Goal: Information Seeking & Learning: Learn about a topic

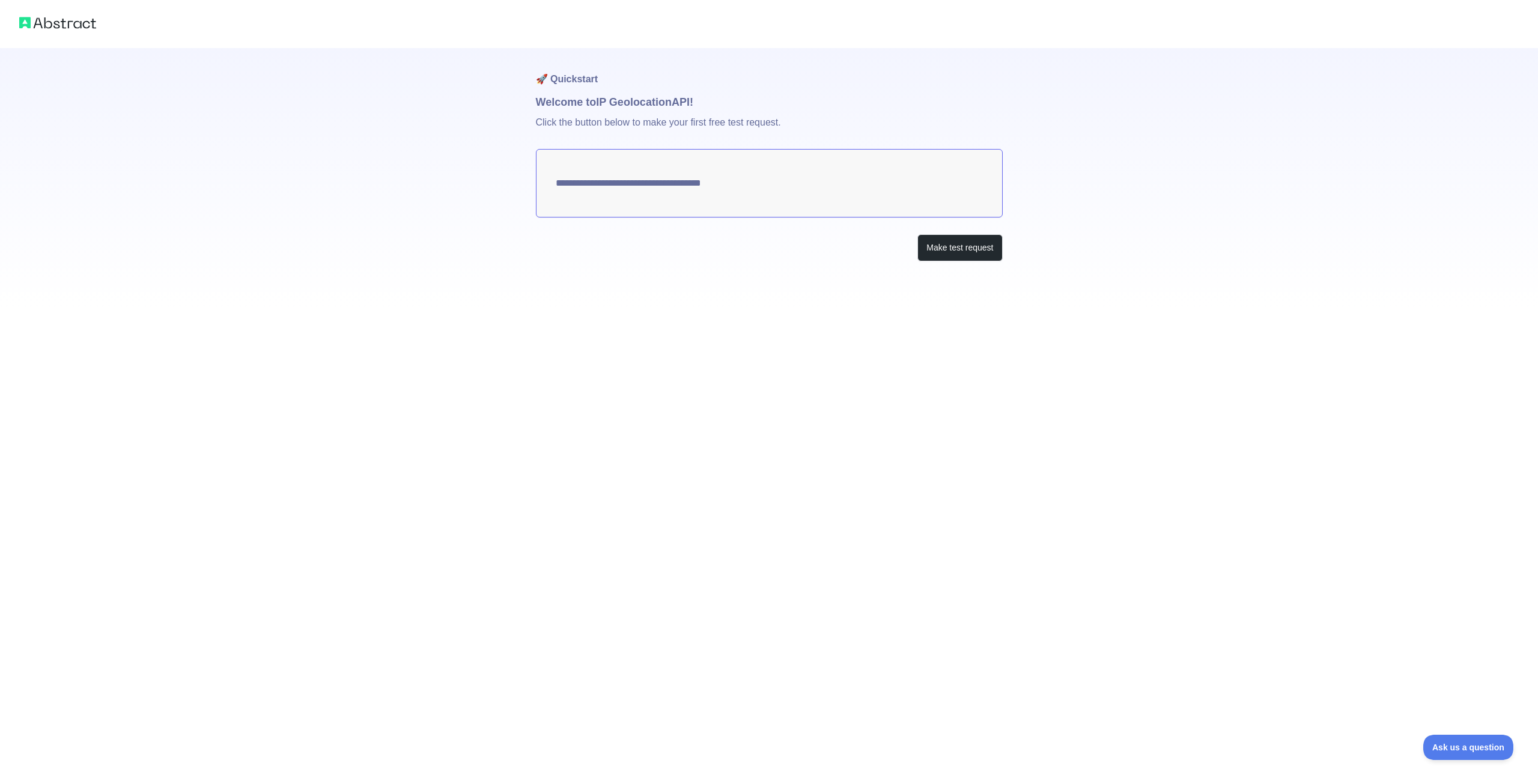
type textarea "**********"
click at [965, 255] on button "Make test request" at bounding box center [959, 247] width 85 height 27
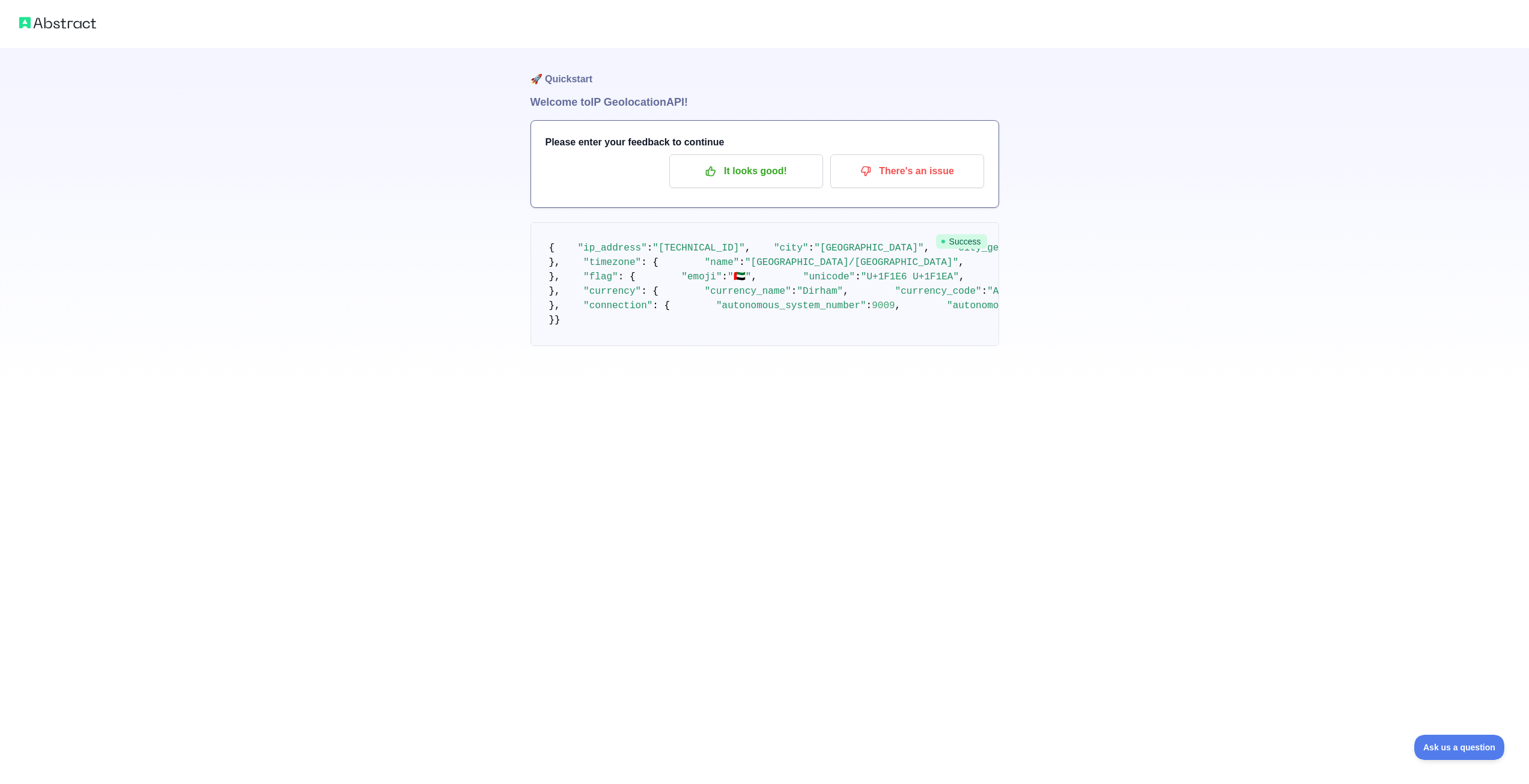
scroll to position [172, 0]
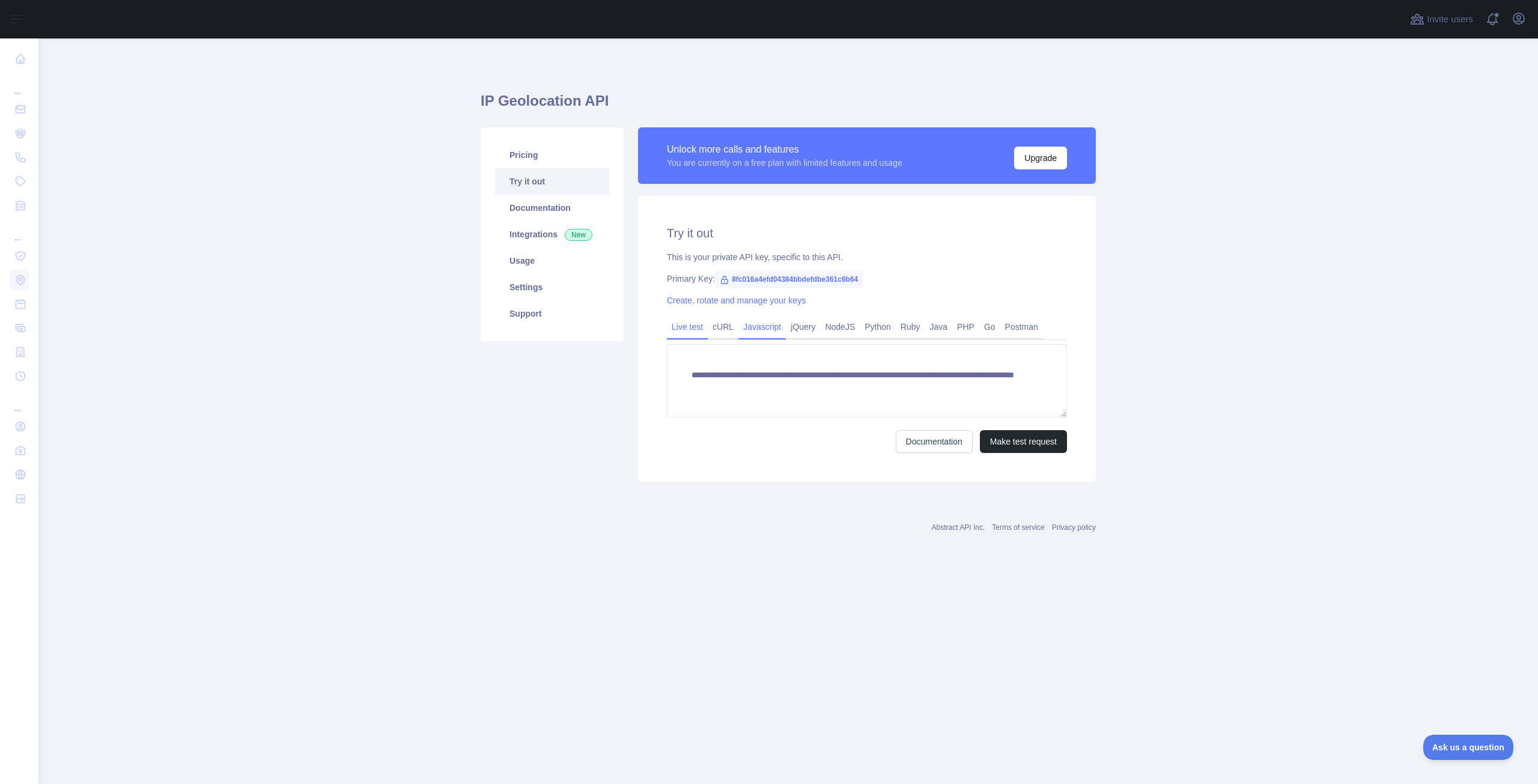
drag, startPoint x: 730, startPoint y: 321, endPoint x: 742, endPoint y: 322, distance: 12.0
click at [730, 321] on link "cURL" at bounding box center [723, 327] width 31 height 19
click at [755, 324] on link "Javascript" at bounding box center [762, 327] width 47 height 19
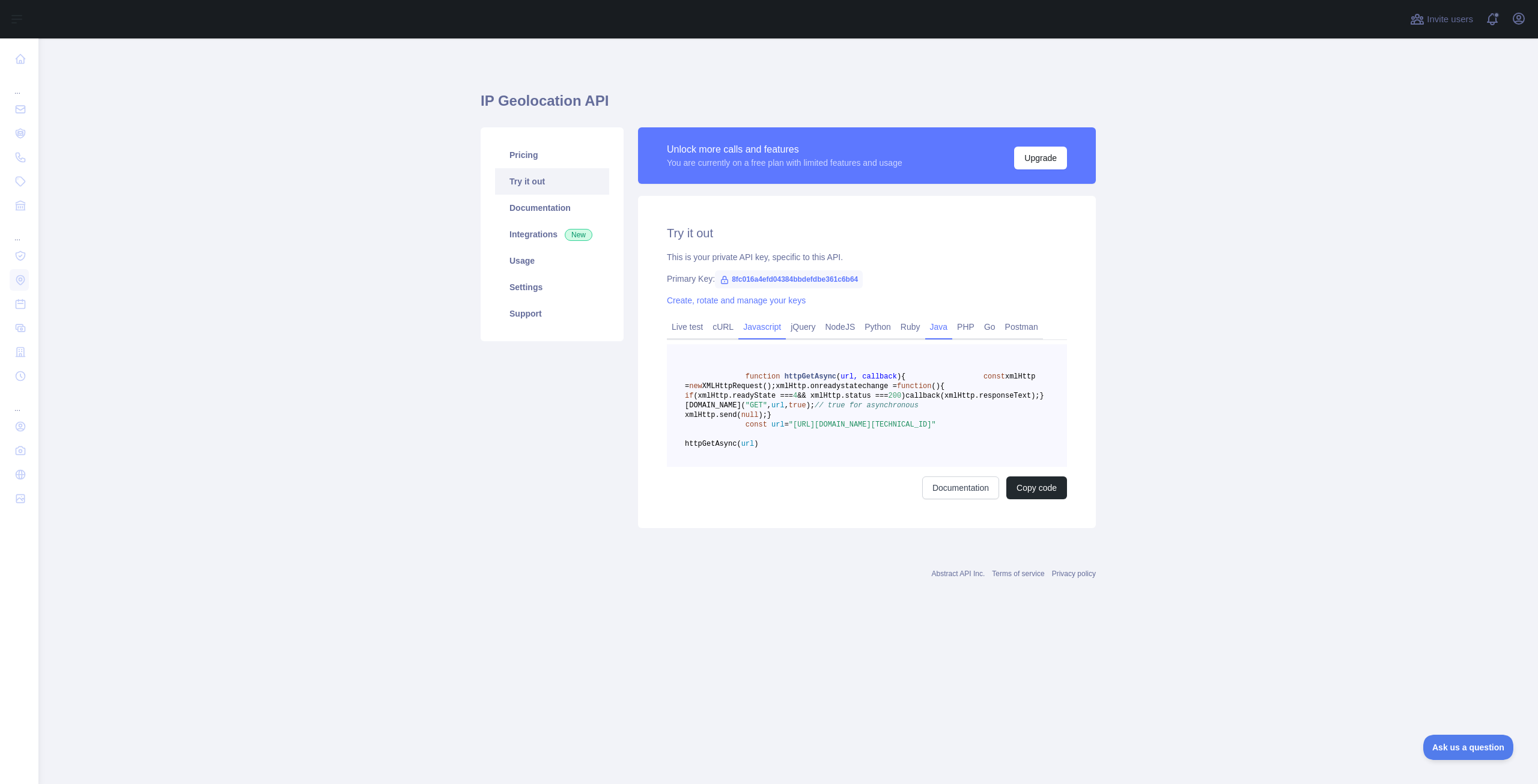
click at [936, 328] on link "Java" at bounding box center [939, 327] width 28 height 19
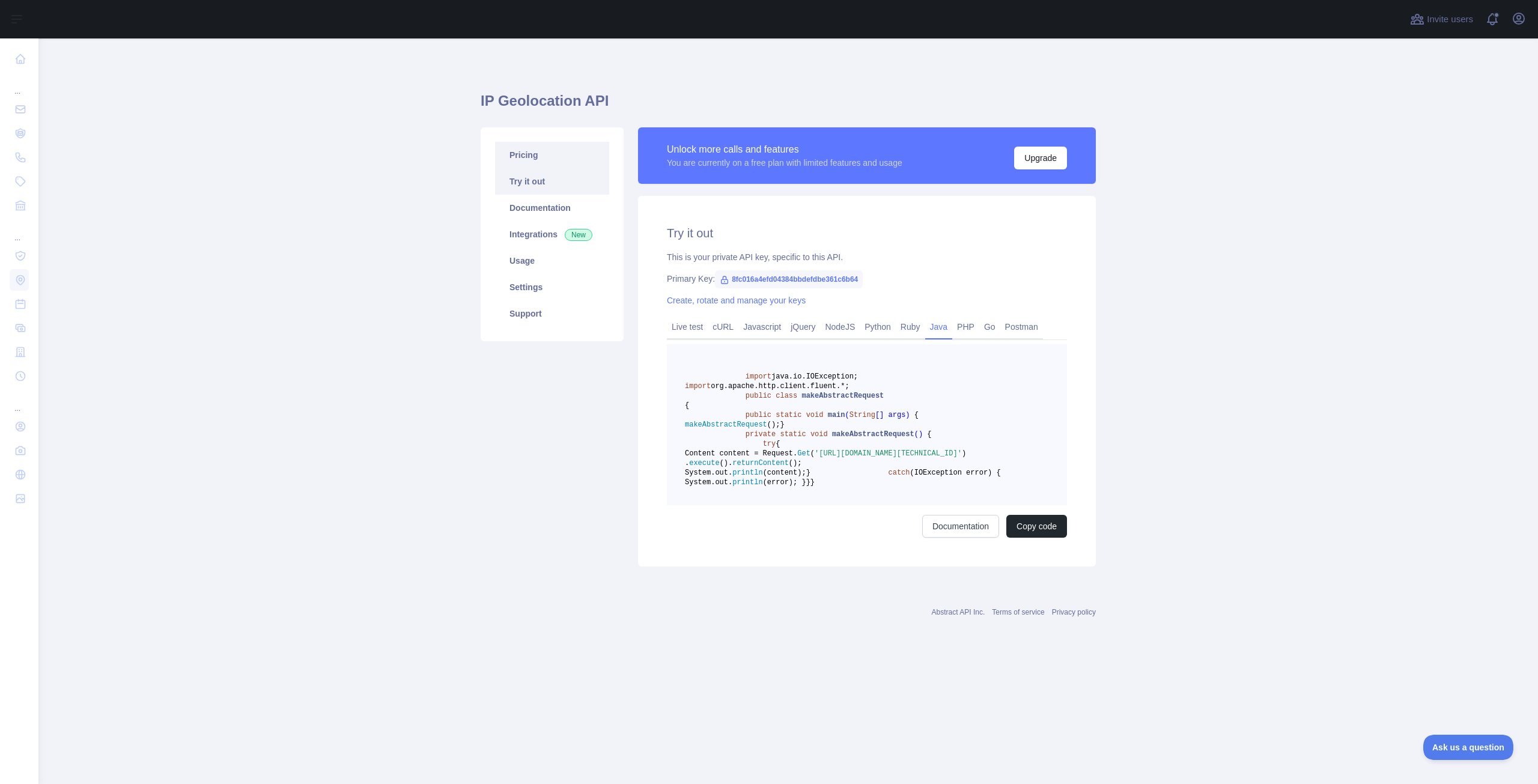
click at [520, 155] on link "Pricing" at bounding box center [552, 155] width 114 height 26
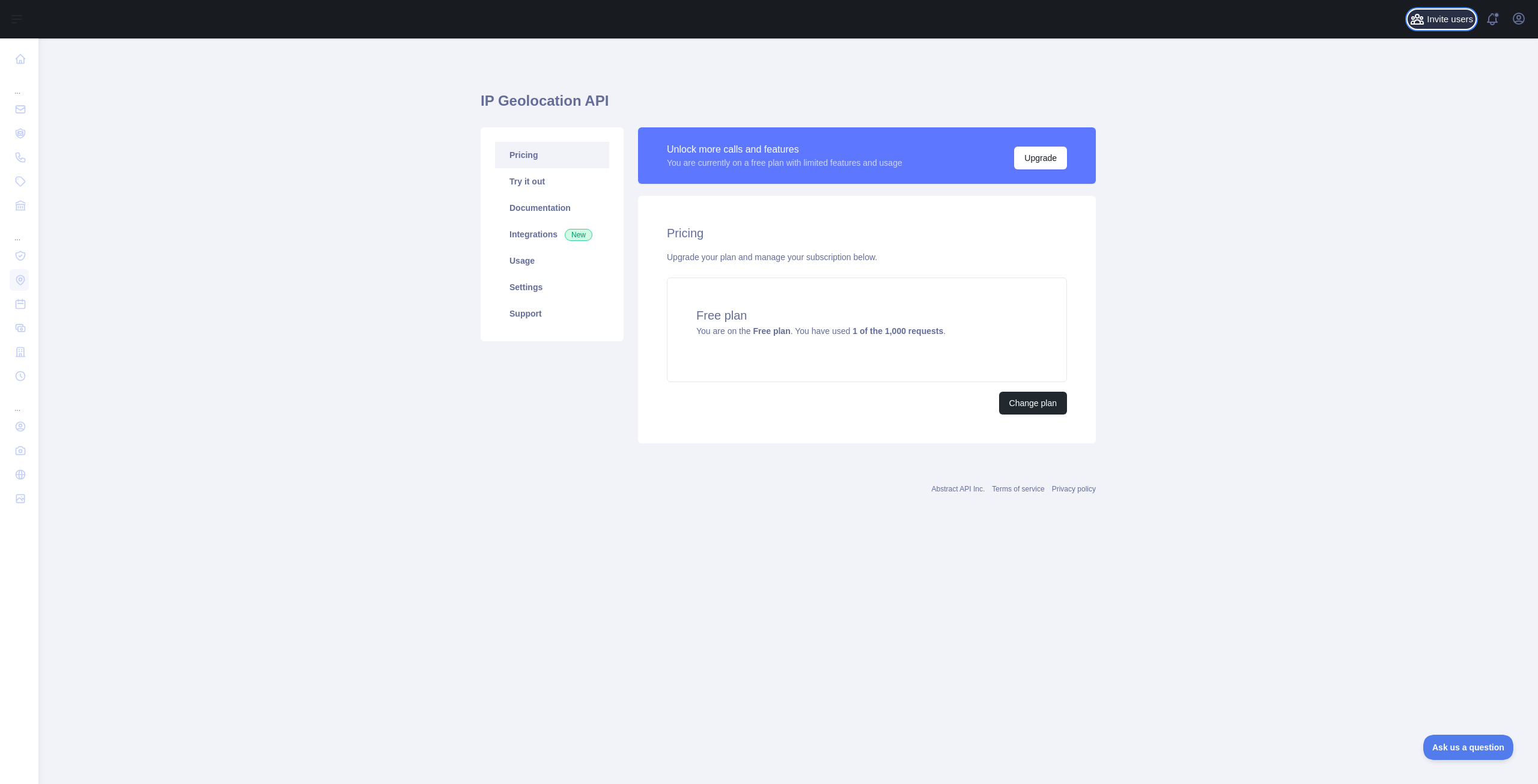
click at [1448, 19] on span "Invite users" at bounding box center [1450, 19] width 46 height 14
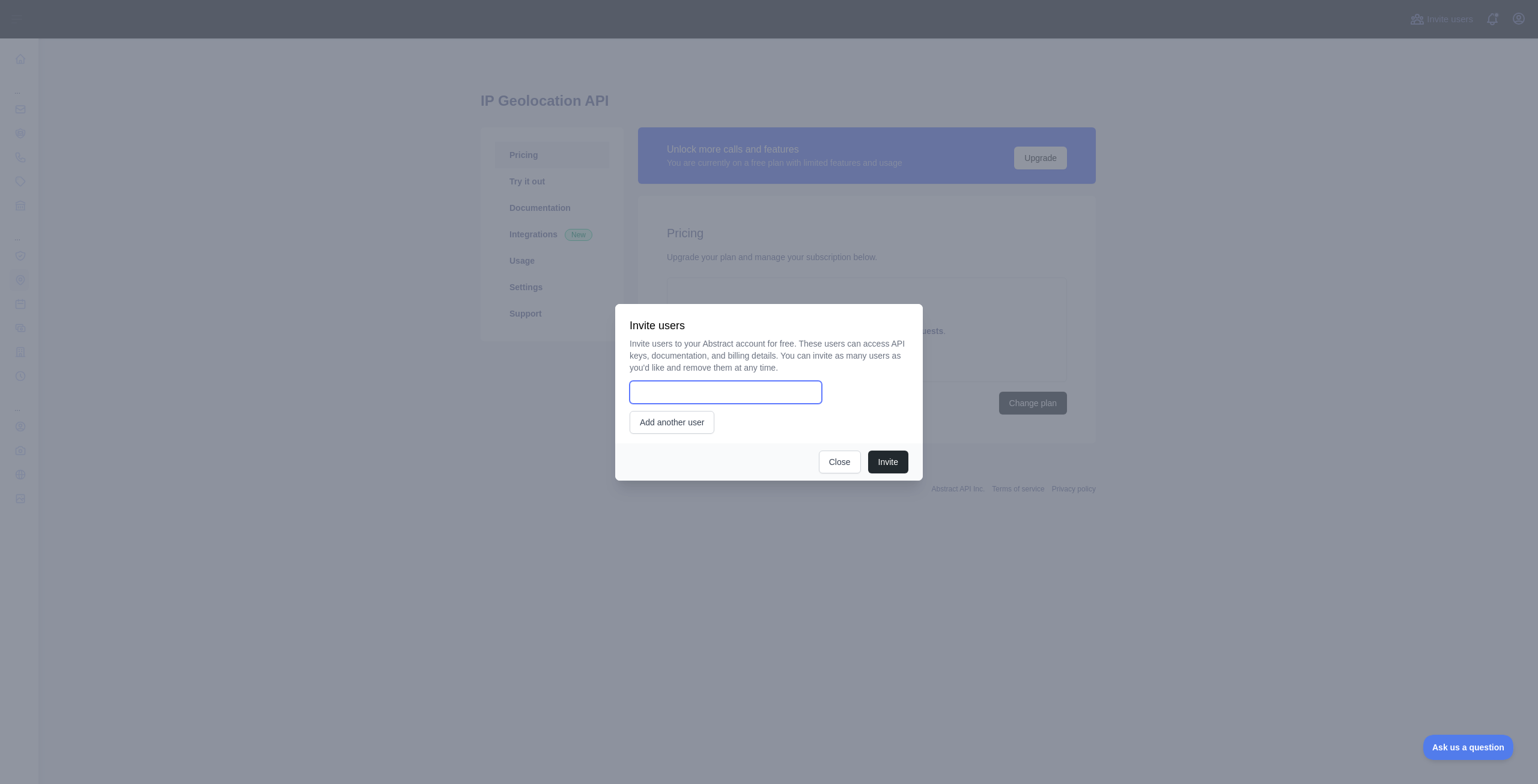
click at [703, 394] on input "email" at bounding box center [726, 392] width 193 height 23
click at [873, 389] on div at bounding box center [769, 392] width 279 height 23
click at [737, 397] on input "email" at bounding box center [726, 392] width 193 height 23
paste input "**********"
type input "**********"
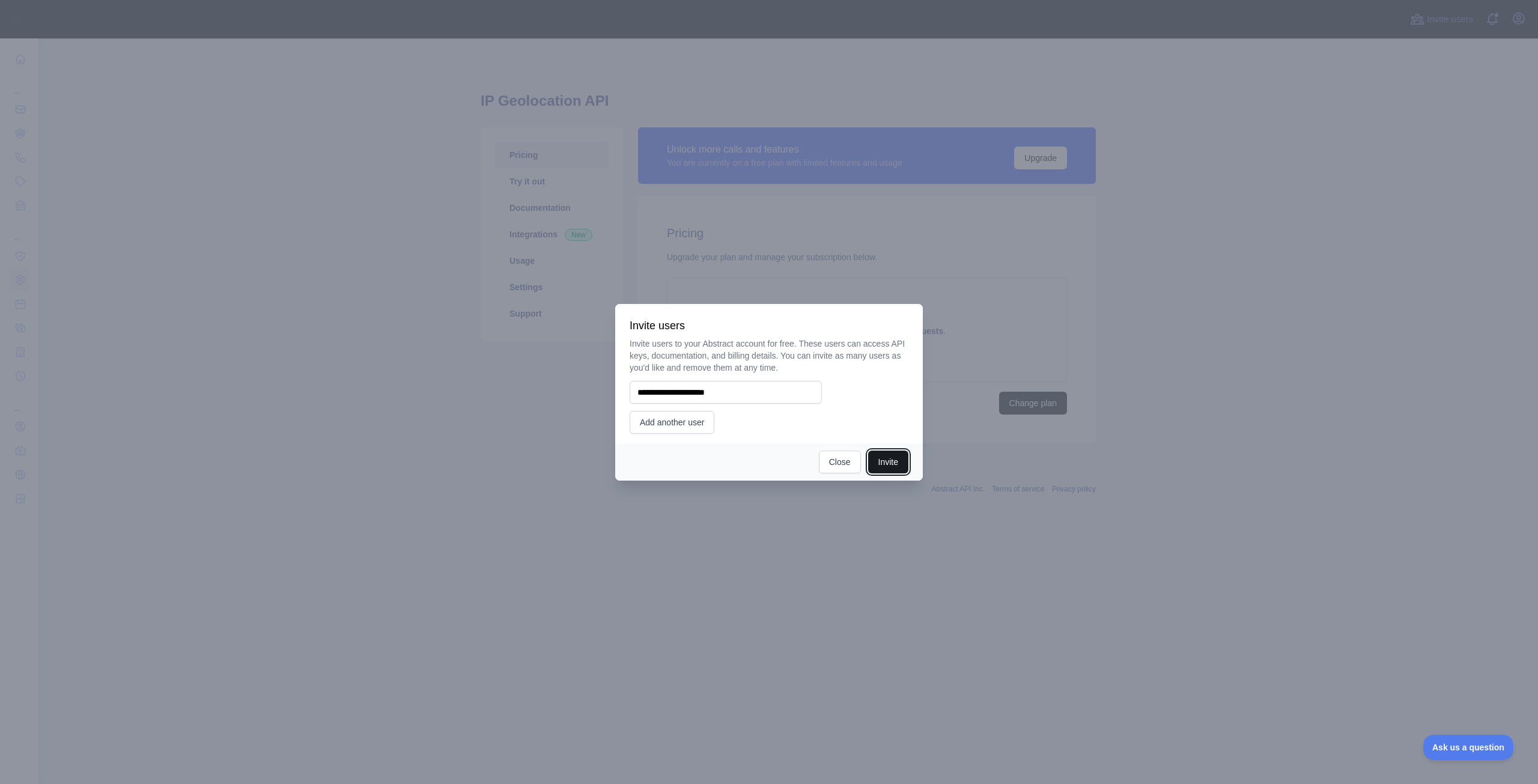
click at [891, 454] on button "Invite" at bounding box center [888, 462] width 40 height 23
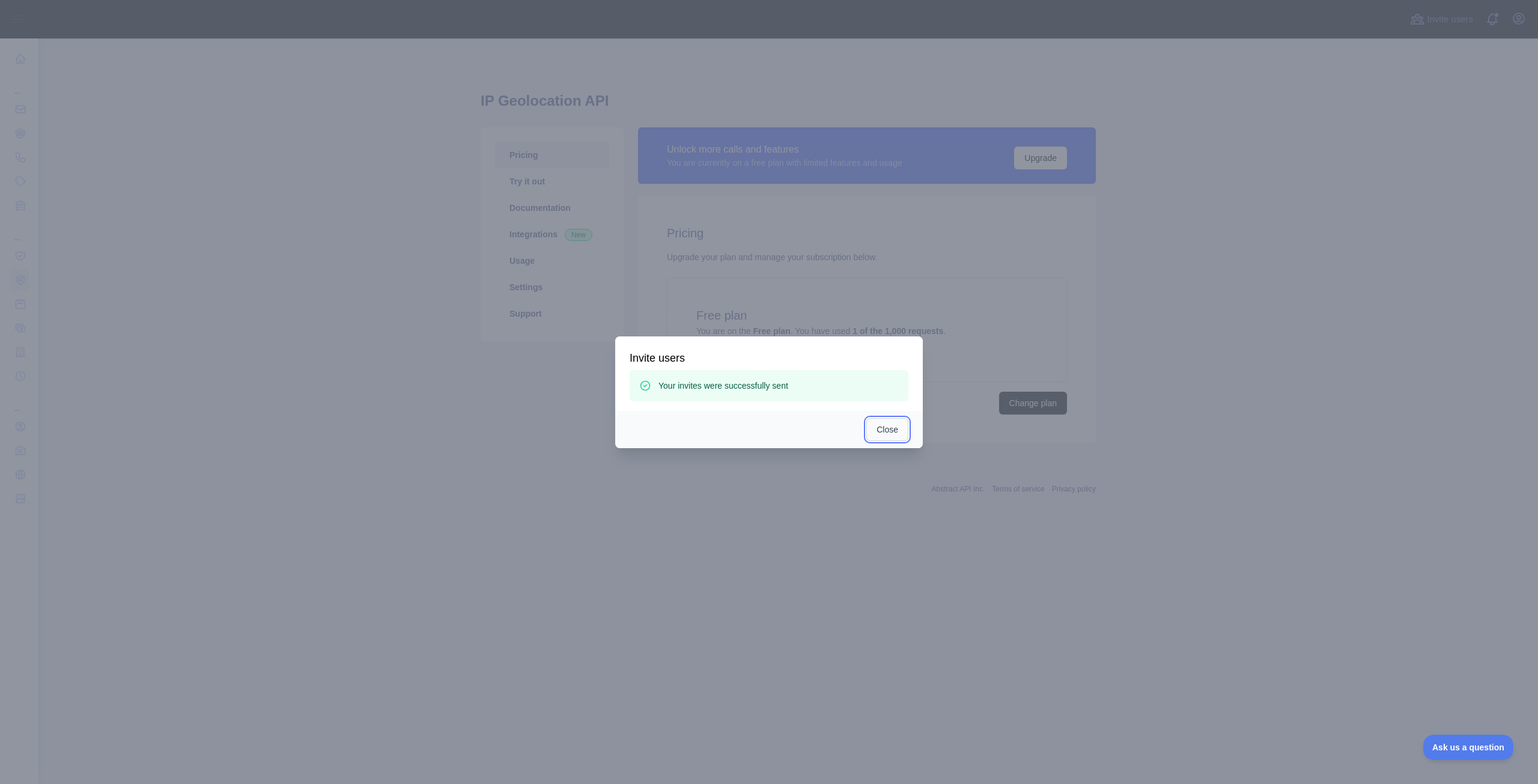
click at [884, 427] on button "Close" at bounding box center [887, 429] width 42 height 23
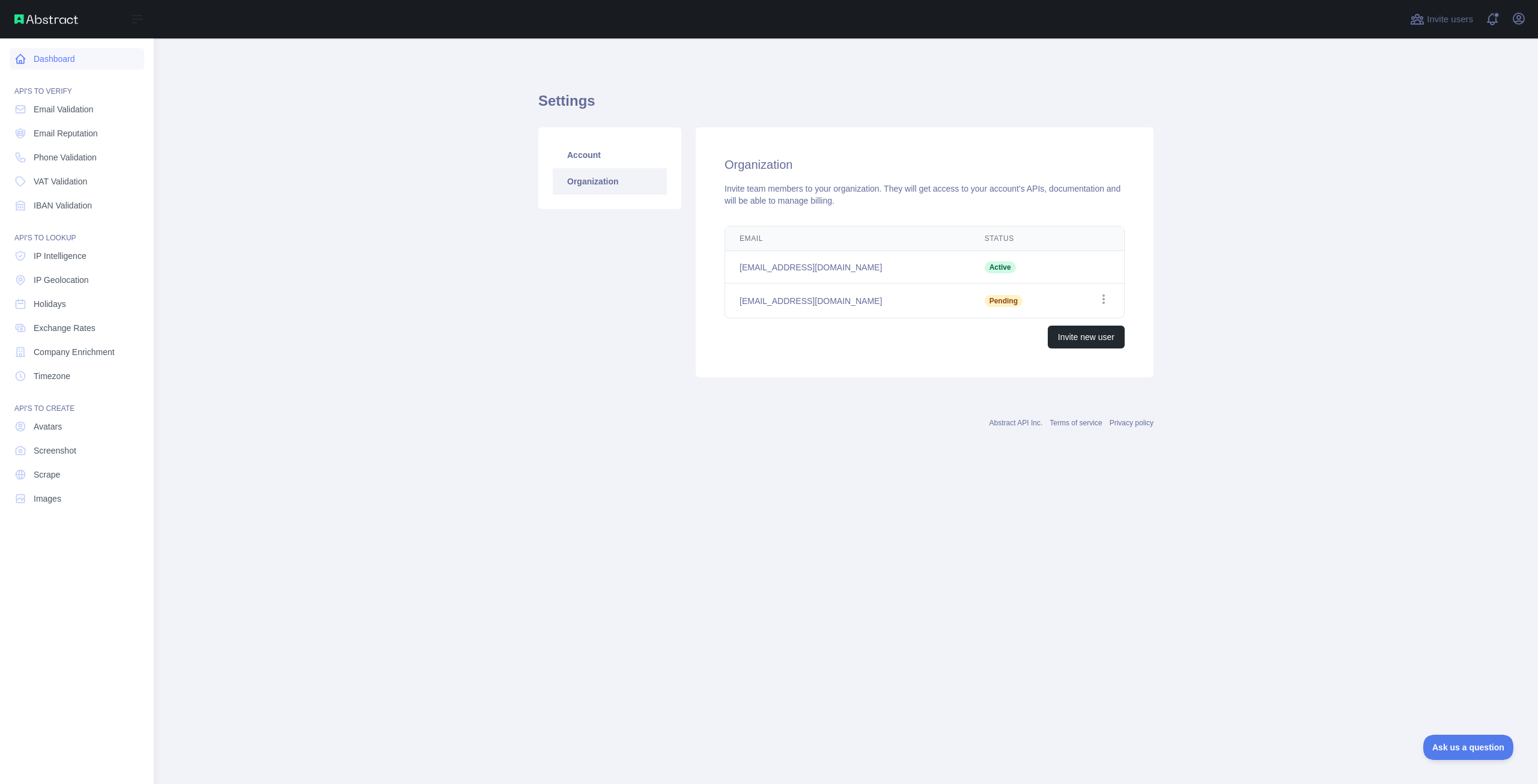
click at [42, 62] on link "Dashboard" at bounding box center [77, 59] width 134 height 22
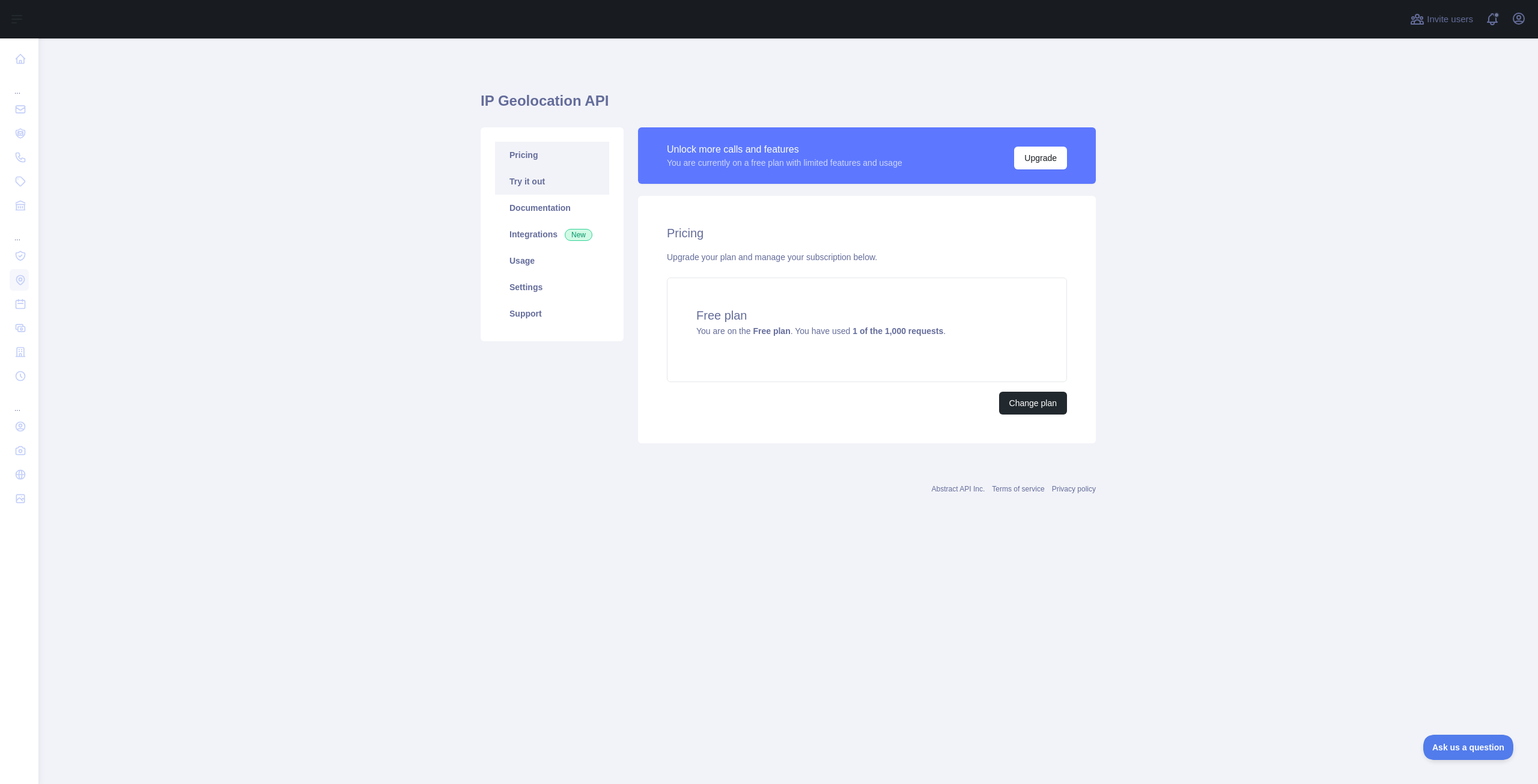
click at [541, 180] on link "Try it out" at bounding box center [552, 182] width 114 height 26
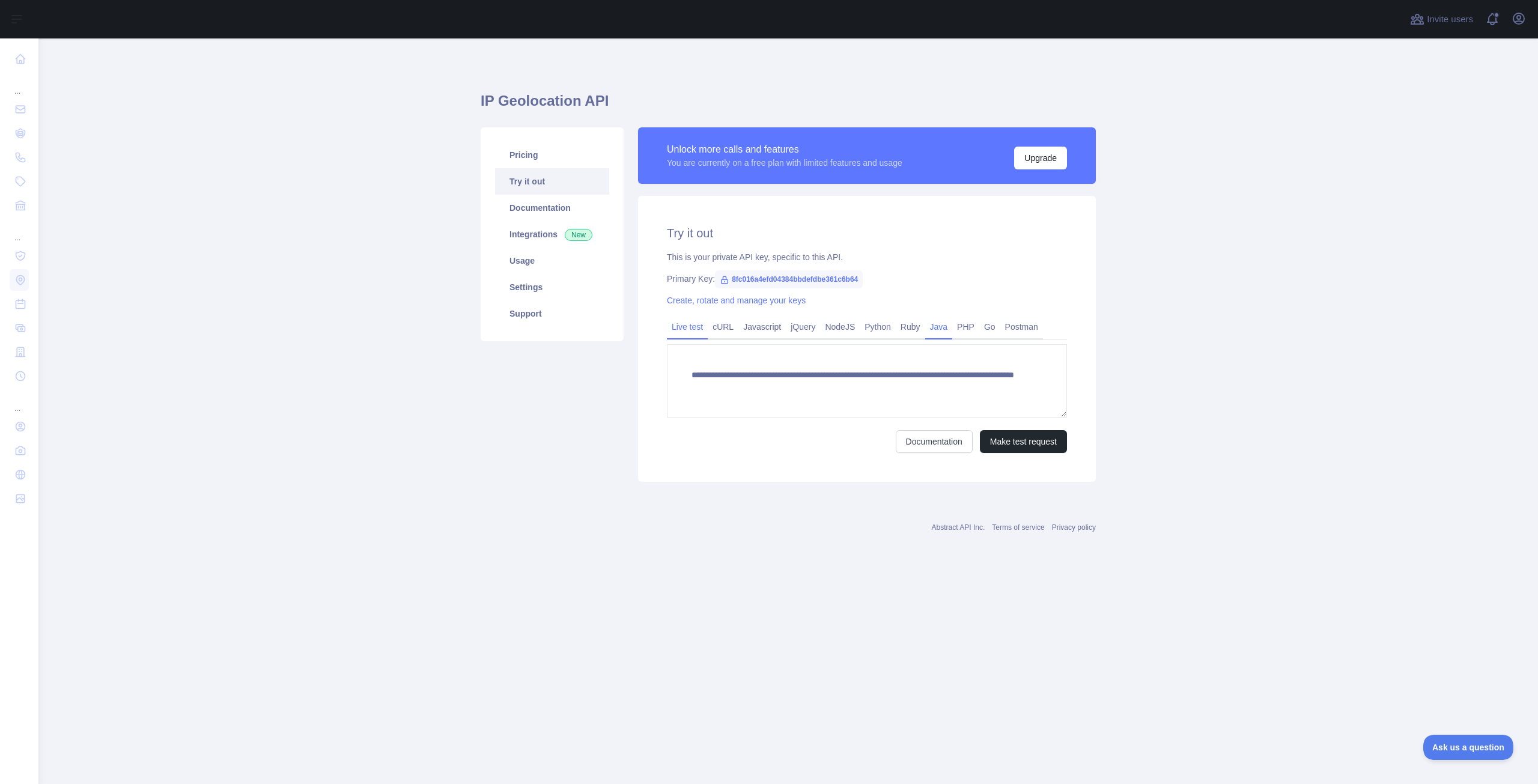
click at [941, 326] on link "Java" at bounding box center [939, 327] width 28 height 19
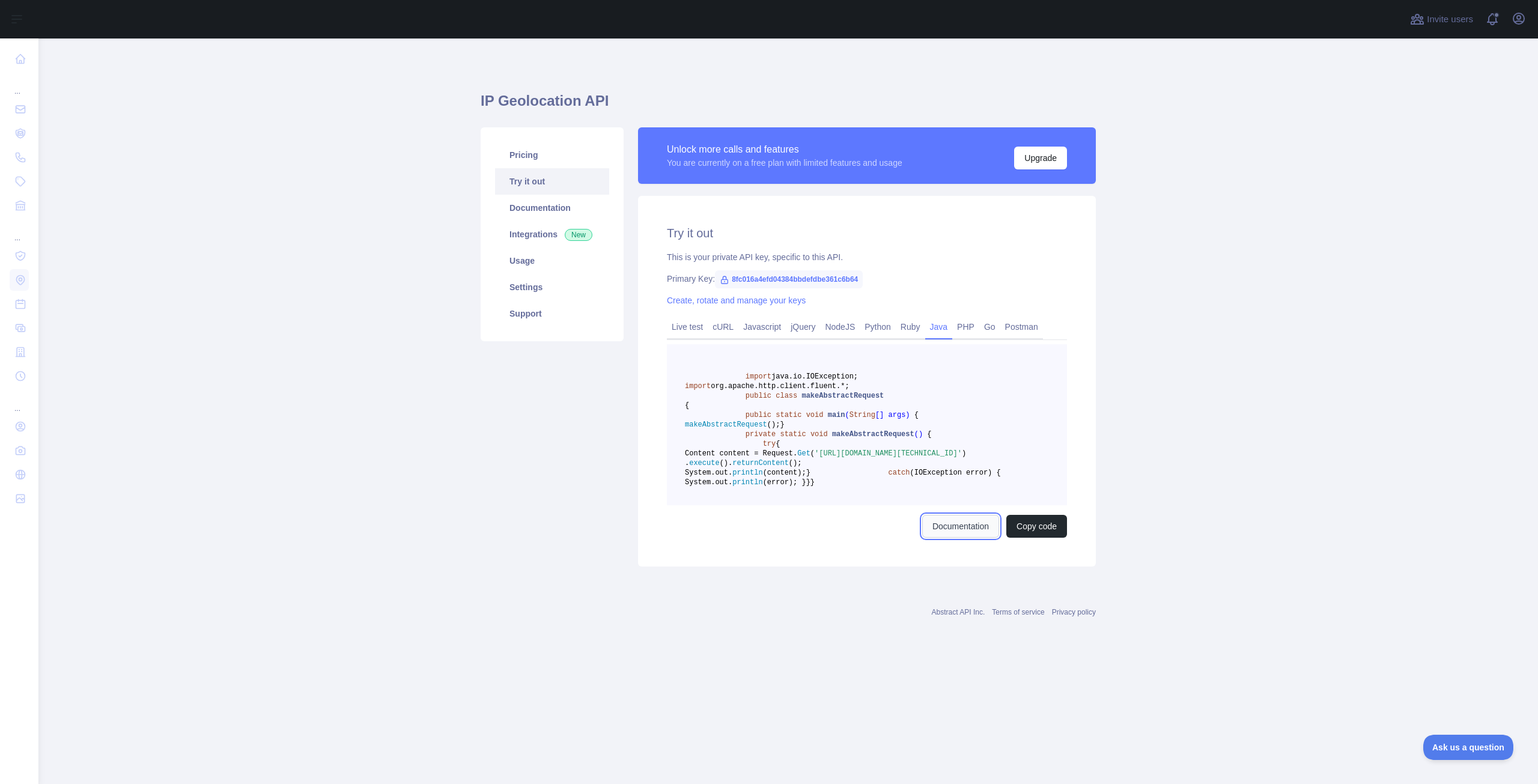
click at [975, 537] on link "Documentation" at bounding box center [960, 526] width 77 height 23
click at [698, 328] on link "Live test" at bounding box center [687, 327] width 41 height 19
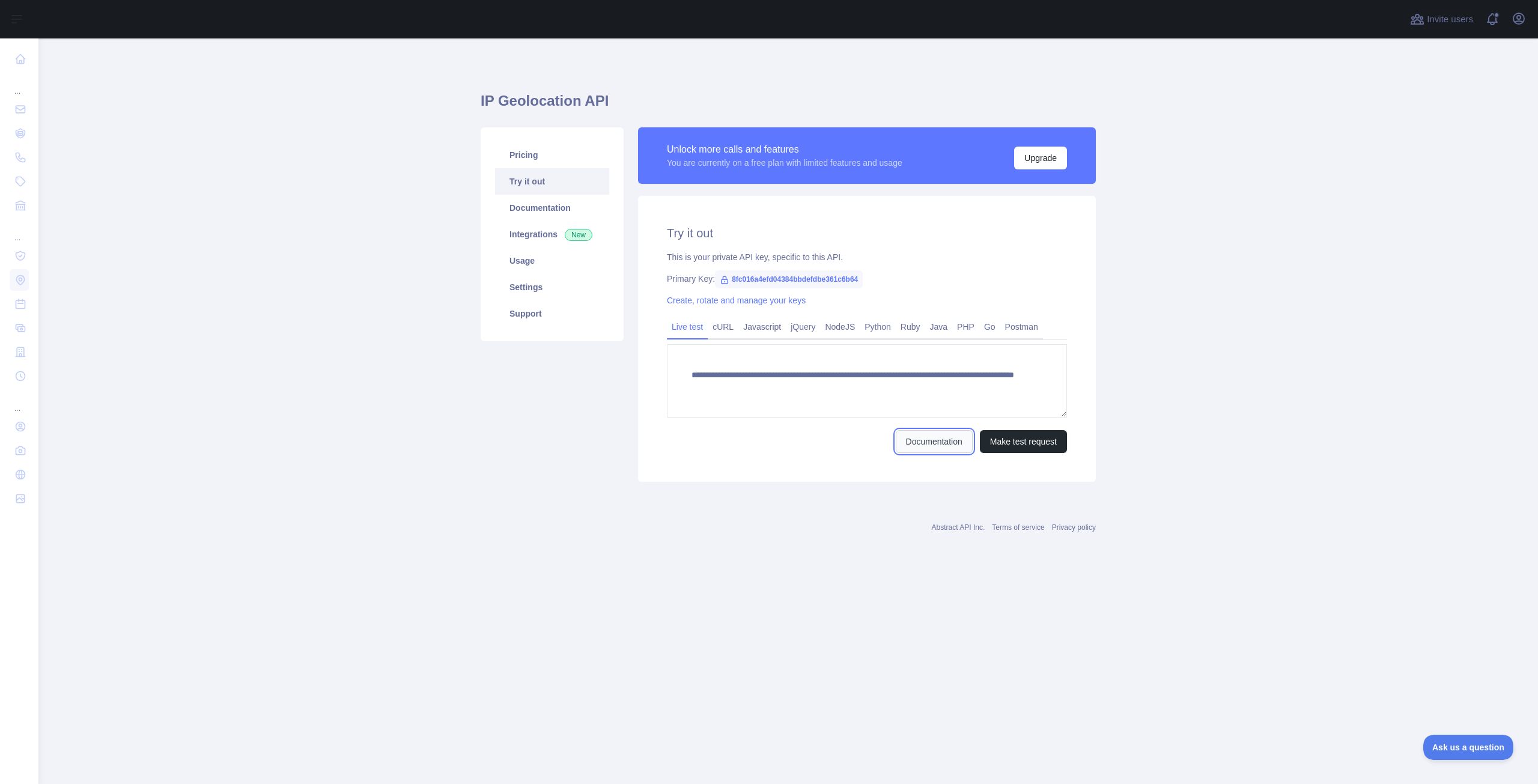
click at [948, 448] on link "Documentation" at bounding box center [934, 441] width 77 height 23
